Goal: Task Accomplishment & Management: Manage account settings

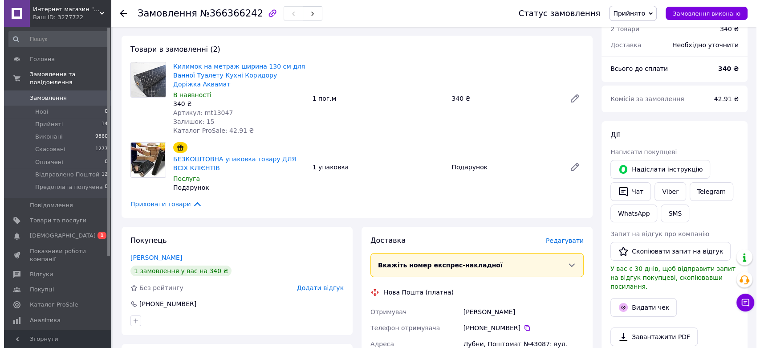
scroll to position [158, 0]
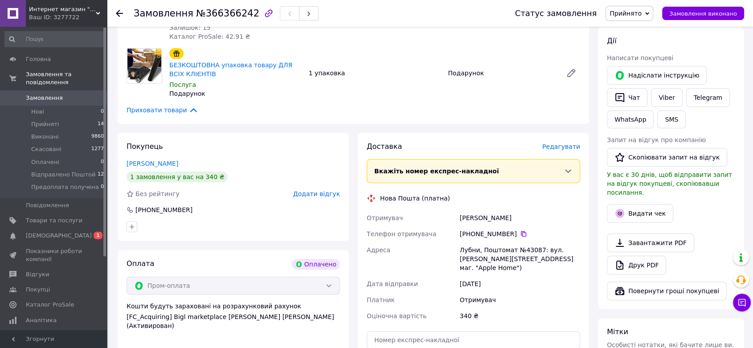
click at [562, 146] on span "Редагувати" at bounding box center [561, 146] width 38 height 7
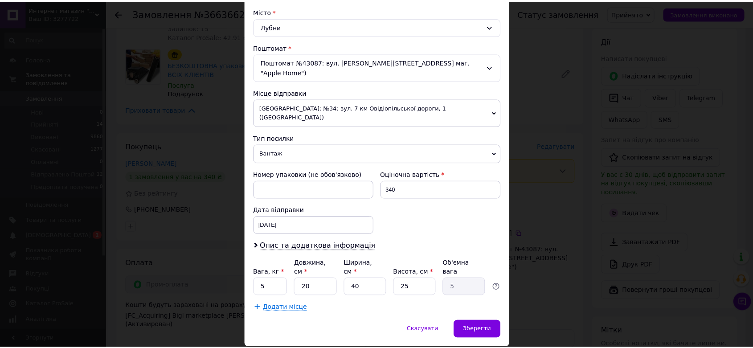
scroll to position [242, 0]
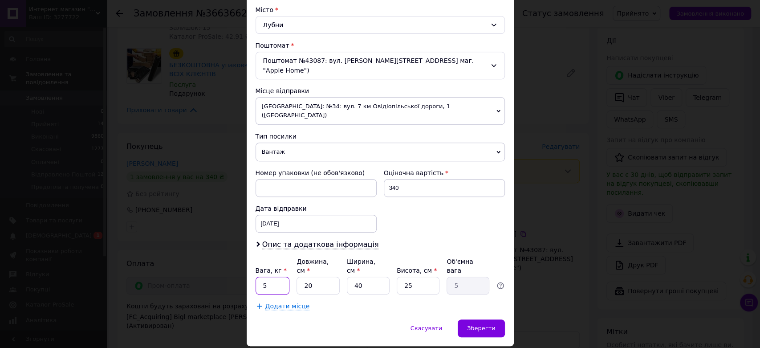
click at [274, 277] on input "5" at bounding box center [273, 286] width 34 height 18
type input "2"
type input "1"
type input "0.2"
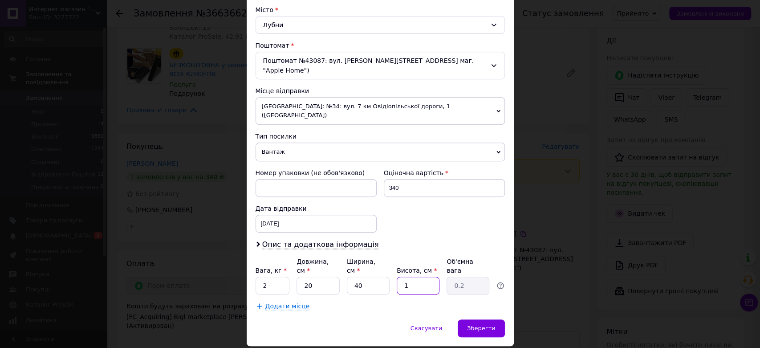
type input "10"
type input "2"
type input "10"
click at [307, 215] on div "[DATE] < 2025 > < Октябрь > Пн Вт Ср Чт Пт Сб Вс 29 30 1 2 3 4 5 6 7 8 9 10 11 …" at bounding box center [316, 224] width 121 height 18
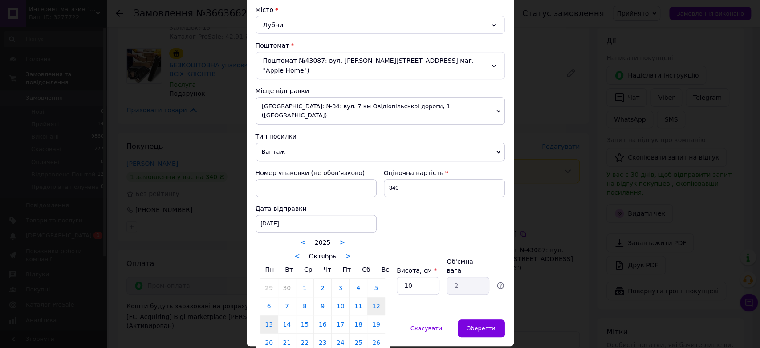
click at [271, 315] on link "13" at bounding box center [269, 324] width 17 height 18
type input "[DATE]"
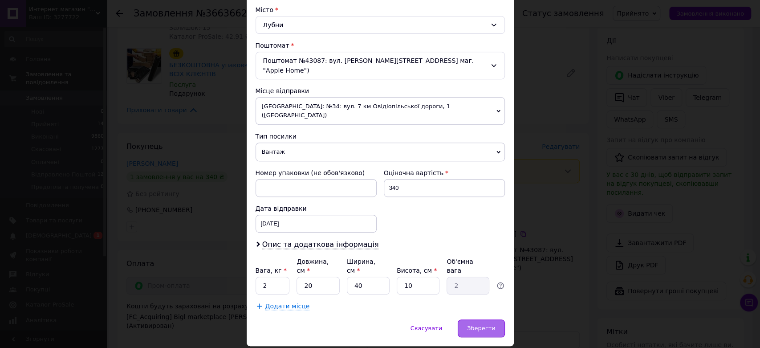
click at [482, 325] on span "Зберегти" at bounding box center [481, 328] width 28 height 7
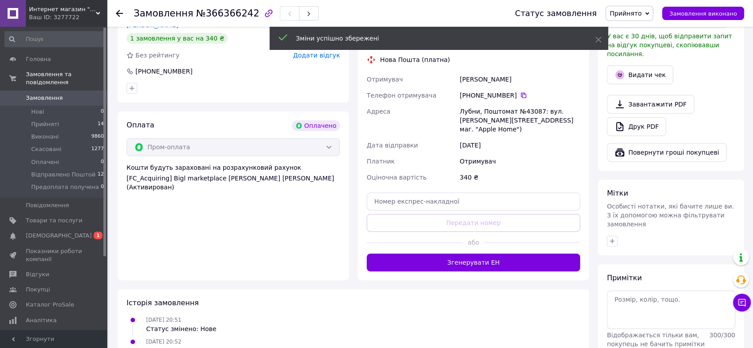
scroll to position [306, 0]
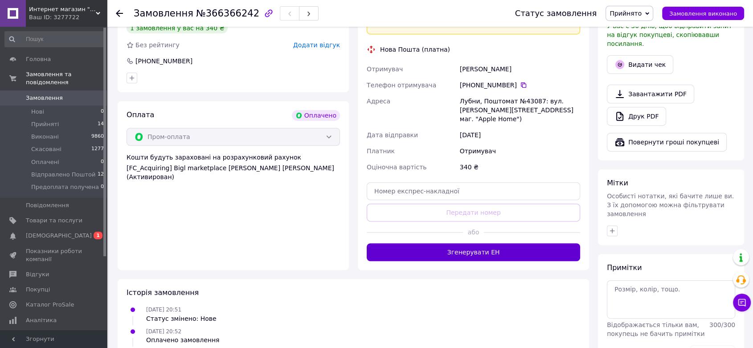
click at [482, 249] on button "Згенерувати ЕН" at bounding box center [473, 252] width 213 height 18
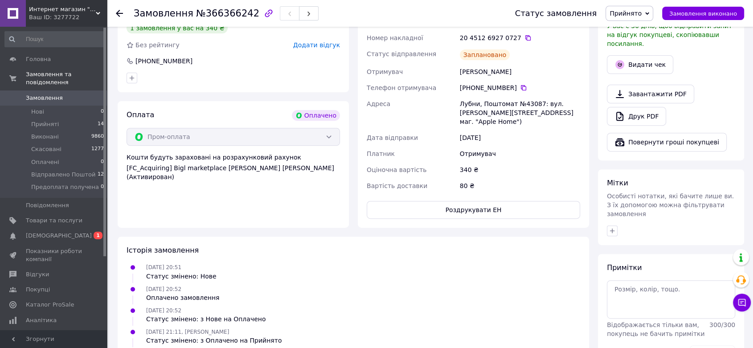
click at [501, 37] on div "20 4512 6927 0727" at bounding box center [520, 37] width 120 height 9
copy div "0727"
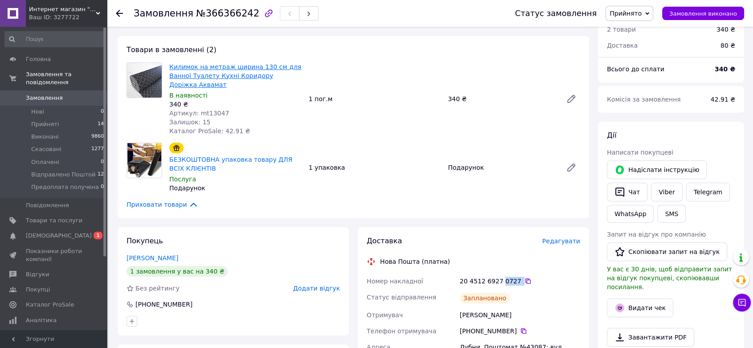
scroll to position [59, 0]
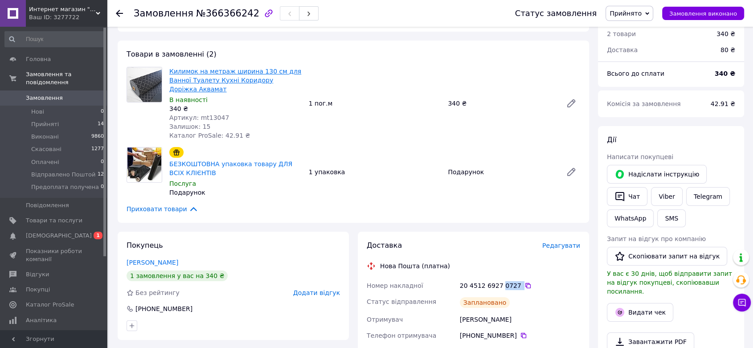
click at [207, 69] on link "Килимок на метраж ширина 130 см для Ванної Туалету Кухні Коридору Доріжка Аквам…" at bounding box center [235, 80] width 132 height 25
click at [306, 10] on span "button" at bounding box center [308, 13] width 5 height 7
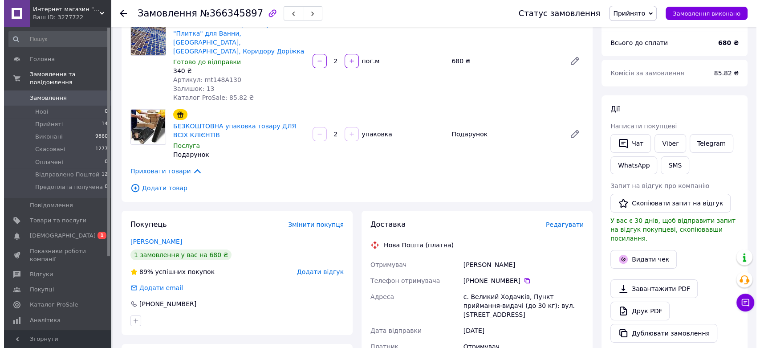
scroll to position [207, 0]
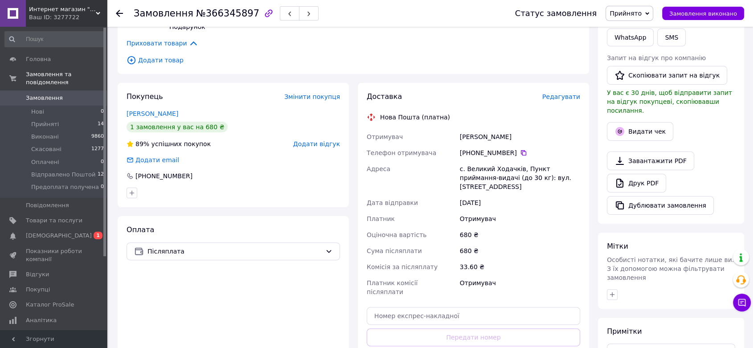
click at [558, 93] on span "Редагувати" at bounding box center [561, 96] width 38 height 7
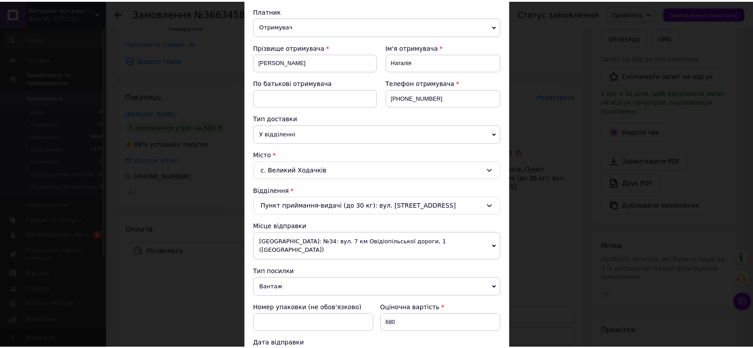
scroll to position [330, 0]
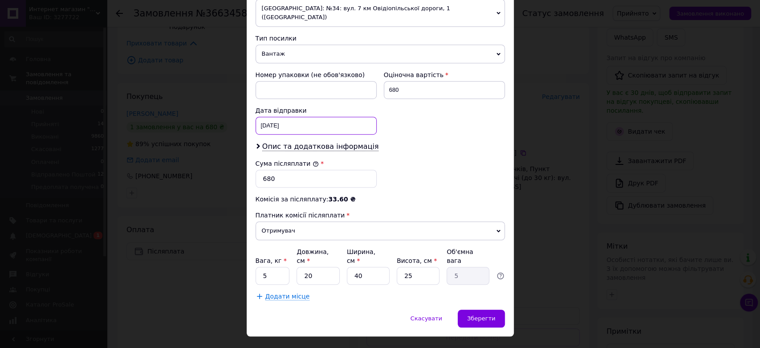
click at [293, 117] on div "[DATE] < 2025 > < Октябрь > Пн Вт Ср Чт Пт Сб Вс 29 30 1 2 3 4 5 6 7 8 9 10 11 …" at bounding box center [316, 126] width 121 height 18
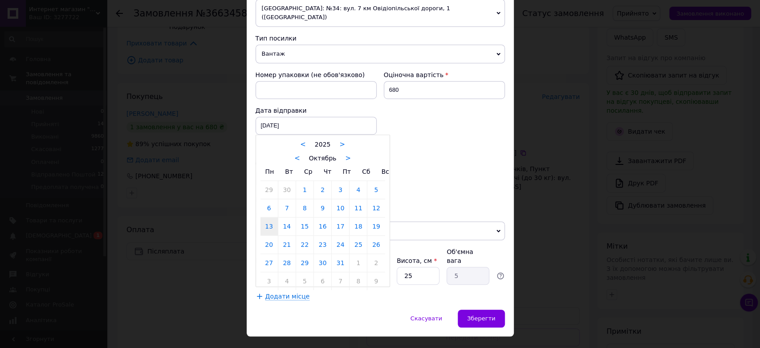
click at [293, 115] on div at bounding box center [380, 174] width 760 height 348
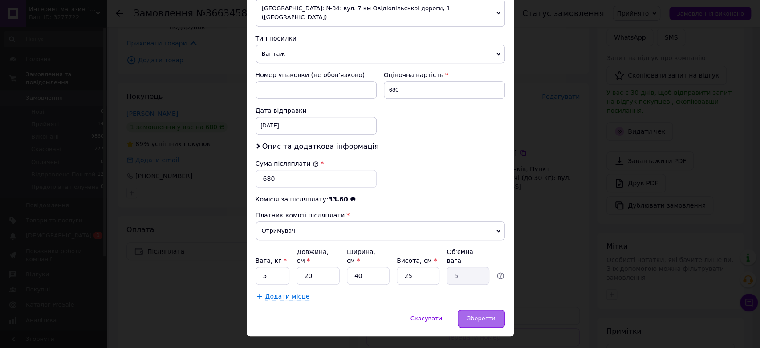
click at [486, 315] on span "Зберегти" at bounding box center [481, 318] width 28 height 7
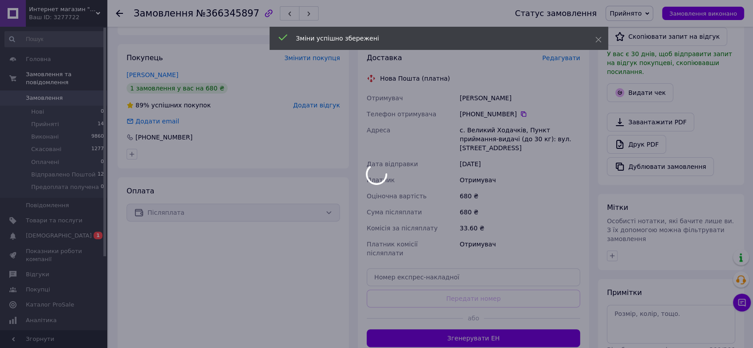
scroll to position [257, 0]
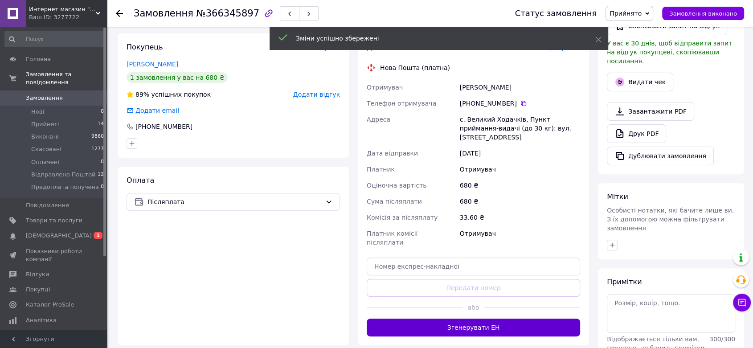
click at [490, 319] on button "Згенерувати ЕН" at bounding box center [473, 328] width 213 height 18
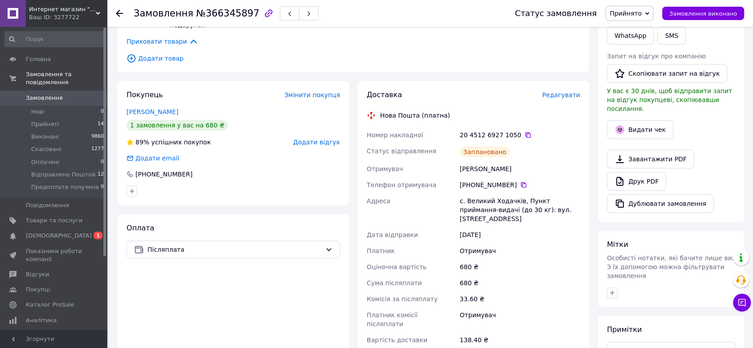
scroll to position [207, 0]
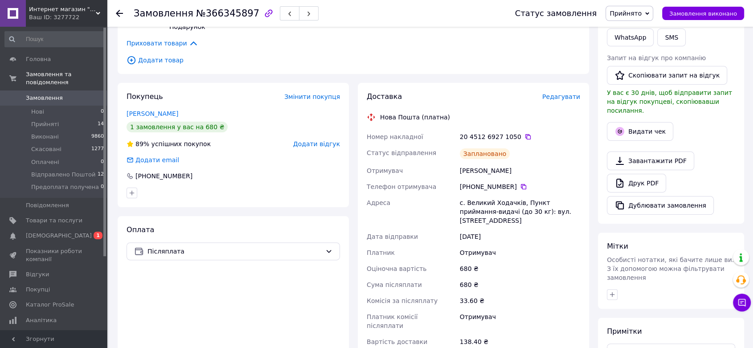
click at [504, 132] on div "20 4512 6927 1050" at bounding box center [520, 136] width 120 height 9
copy div "1050"
